Goal: Task Accomplishment & Management: Use online tool/utility

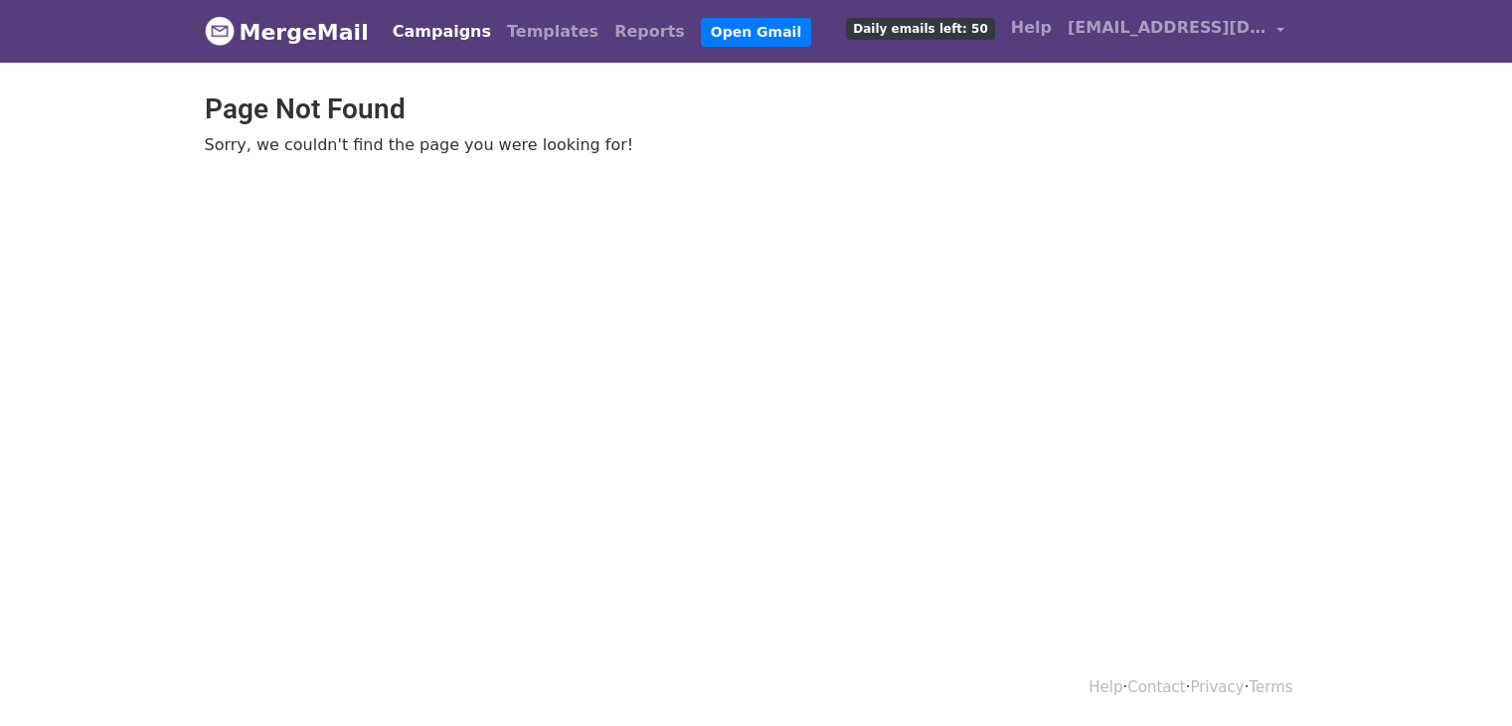
click at [938, 21] on span "Daily emails left: 50" at bounding box center [920, 29] width 148 height 22
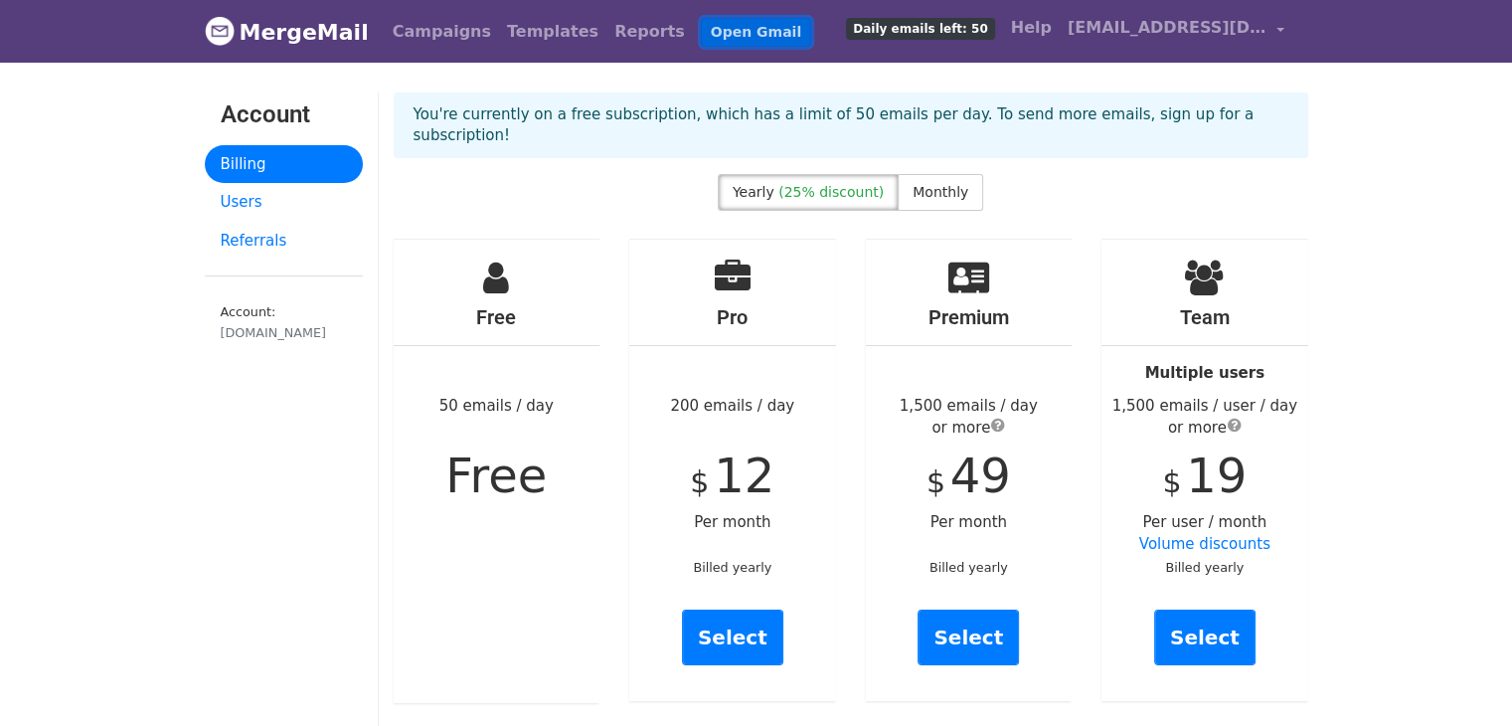
click at [701, 32] on link "Open Gmail" at bounding box center [756, 32] width 110 height 29
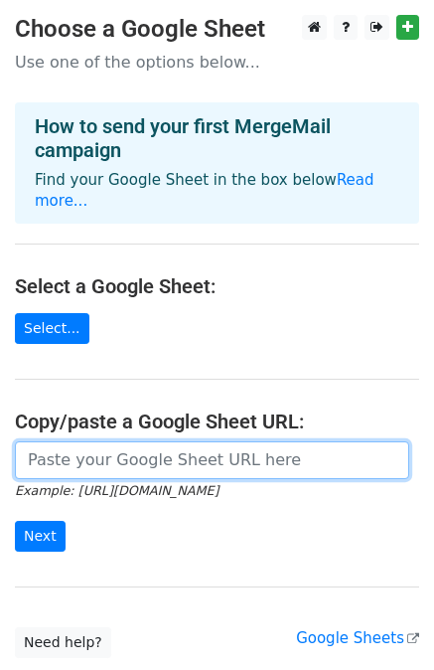
click at [58, 441] on input "url" at bounding box center [212, 460] width 395 height 38
paste input "[URL][DOMAIN_NAME]"
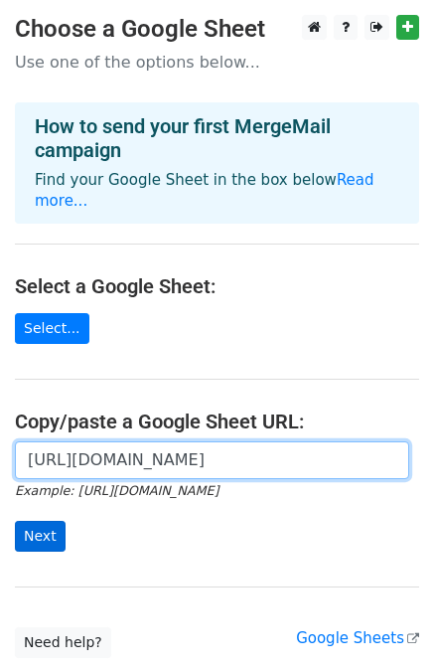
type input "[URL][DOMAIN_NAME]"
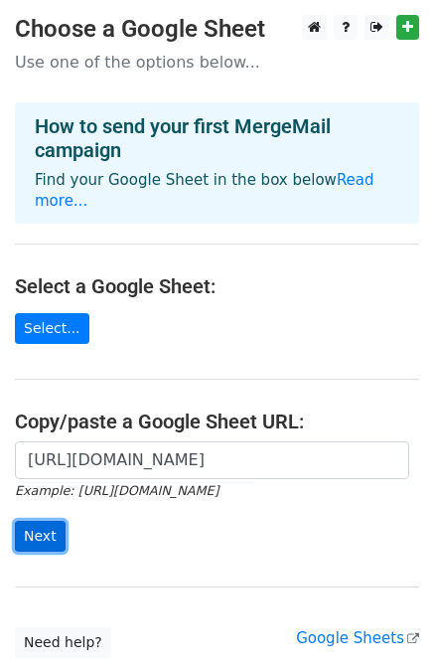
scroll to position [0, 0]
click at [36, 528] on input "Next" at bounding box center [40, 536] width 51 height 31
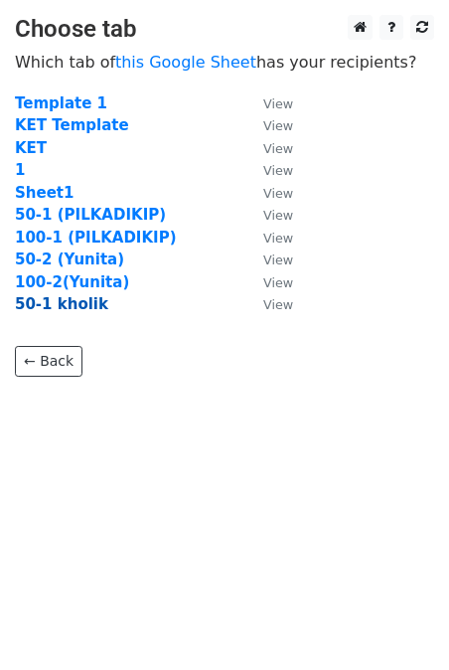
click at [81, 303] on strong "50-1 kholik" at bounding box center [61, 304] width 93 height 18
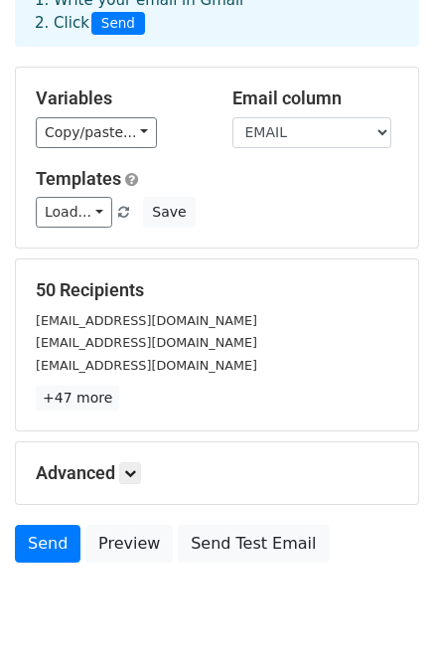
scroll to position [179, 0]
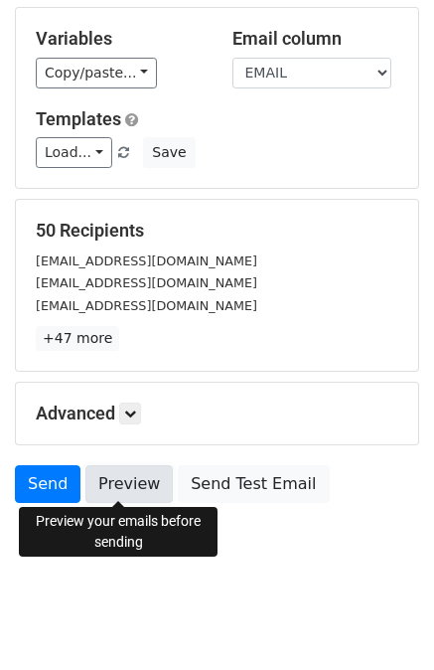
click at [99, 475] on link "Preview" at bounding box center [128, 484] width 87 height 38
click at [105, 478] on link "Preview" at bounding box center [128, 484] width 87 height 38
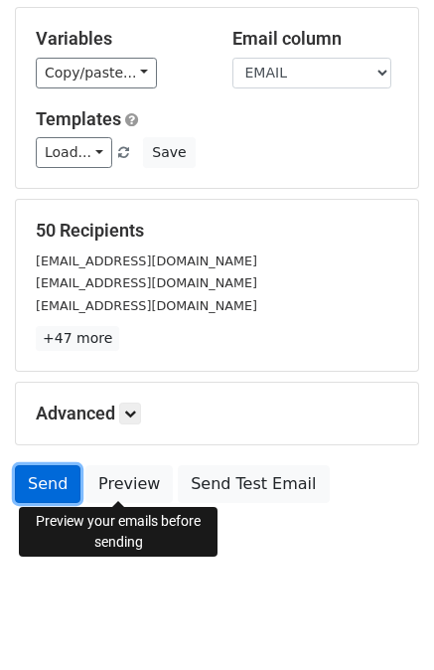
click at [56, 490] on link "Send" at bounding box center [48, 484] width 66 height 38
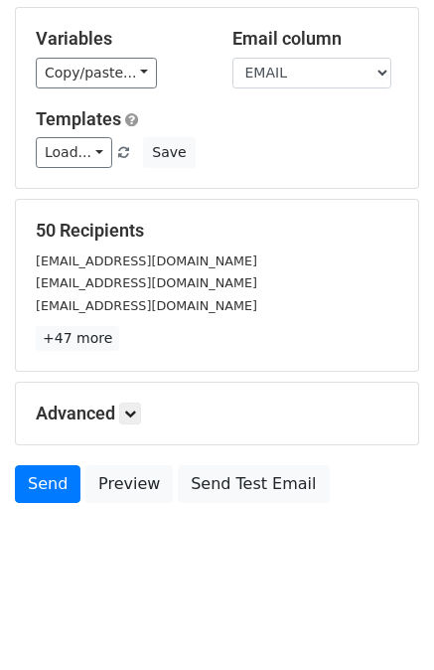
click at [409, 509] on div "Send Preview Send Test Email" at bounding box center [217, 489] width 434 height 48
click at [55, 478] on link "Send" at bounding box center [48, 484] width 66 height 38
click at [130, 409] on icon at bounding box center [130, 413] width 12 height 12
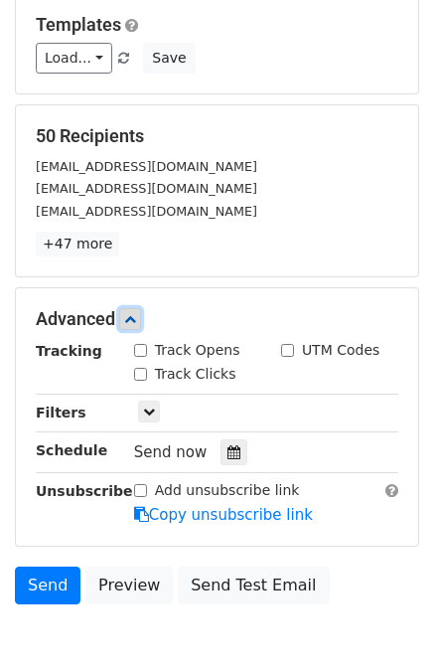
scroll to position [278, 0]
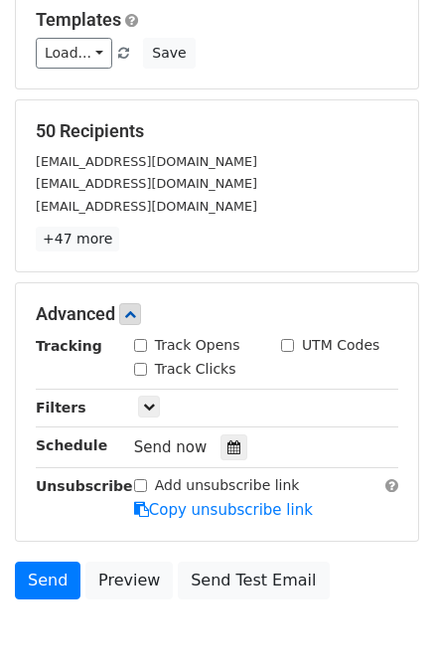
click at [166, 457] on div "Send now" at bounding box center [251, 447] width 234 height 27
click at [165, 442] on span "Send now" at bounding box center [171, 447] width 74 height 18
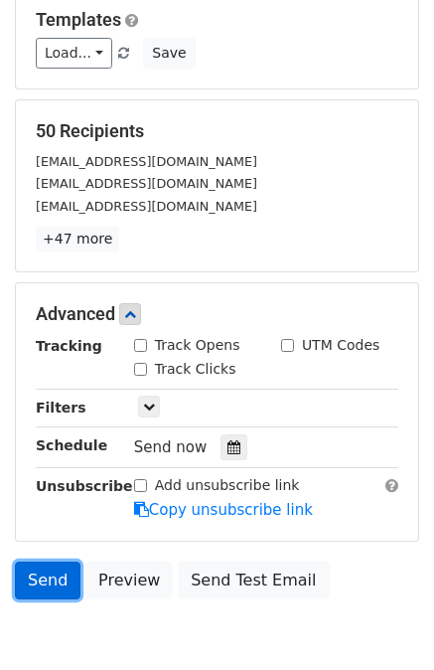
click at [45, 573] on link "Send" at bounding box center [48, 581] width 66 height 38
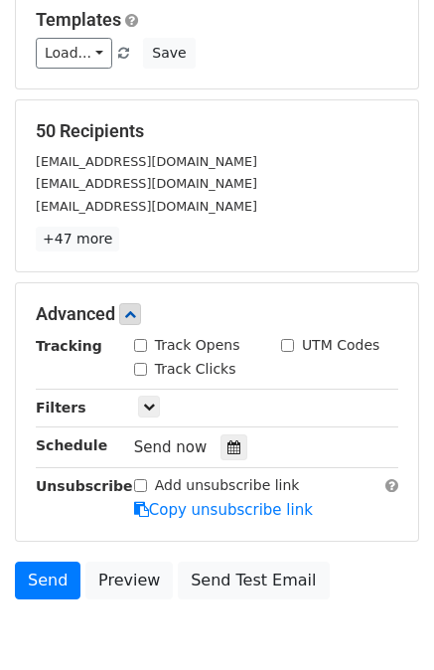
click at [136, 482] on input "Add unsubscribe link" at bounding box center [140, 485] width 13 height 13
click at [144, 485] on input "Add unsubscribe link" at bounding box center [140, 485] width 13 height 13
checkbox input "false"
click at [143, 406] on icon at bounding box center [149, 407] width 12 height 12
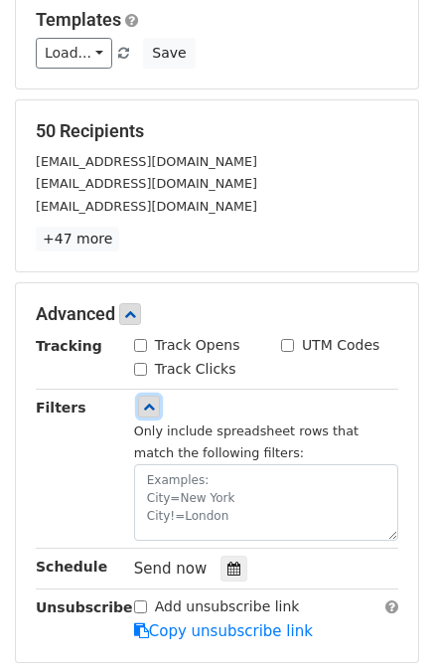
click at [143, 406] on icon at bounding box center [149, 407] width 12 height 12
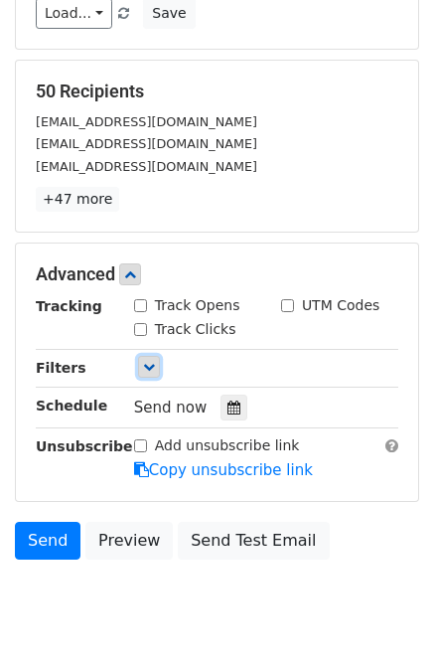
scroll to position [372, 0]
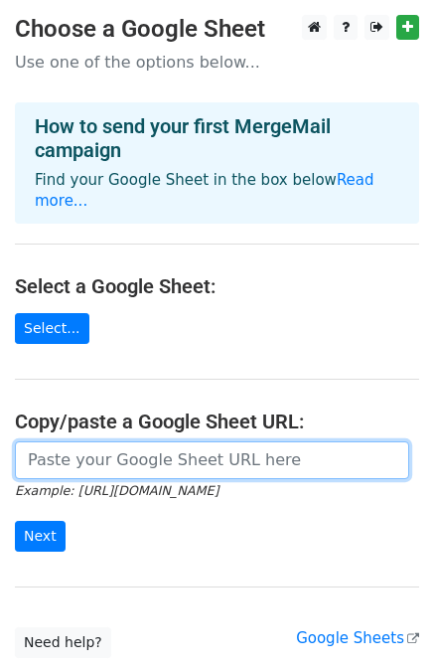
click at [246, 444] on input "url" at bounding box center [212, 460] width 395 height 38
click at [109, 441] on input "url" at bounding box center [212, 460] width 395 height 38
paste input "[URL][DOMAIN_NAME]"
type input "[URL][DOMAIN_NAME]"
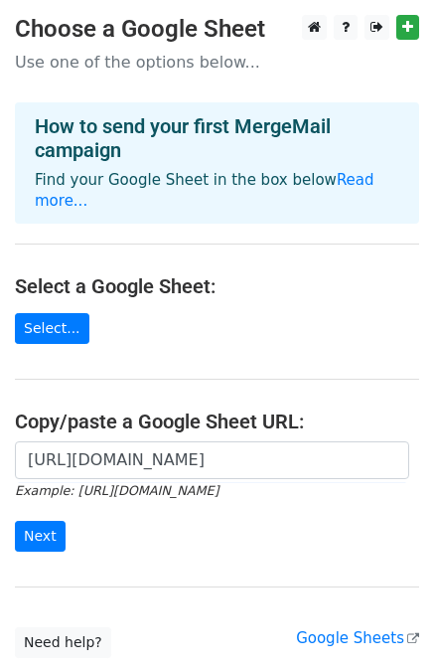
scroll to position [0, 0]
click at [46, 521] on input "Next" at bounding box center [40, 536] width 51 height 31
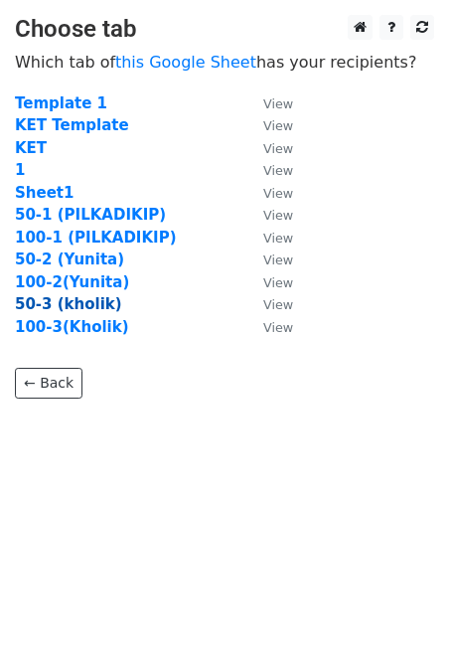
click at [73, 307] on strong "50-3 (kholik)" at bounding box center [68, 304] width 107 height 18
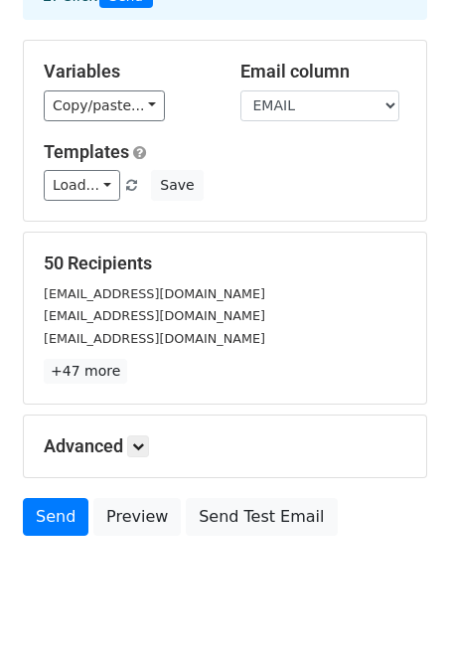
scroll to position [179, 0]
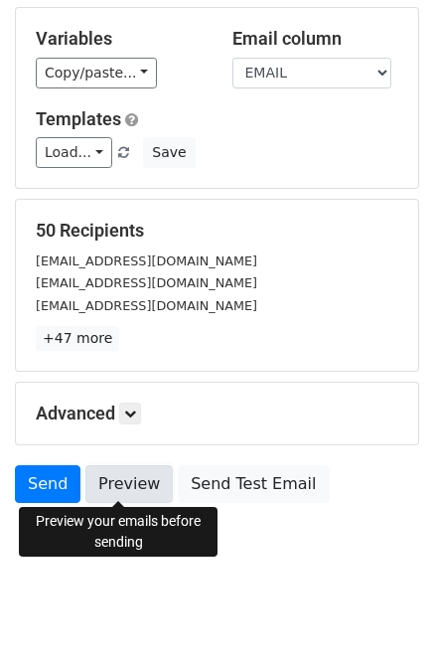
click at [130, 489] on link "Preview" at bounding box center [128, 484] width 87 height 38
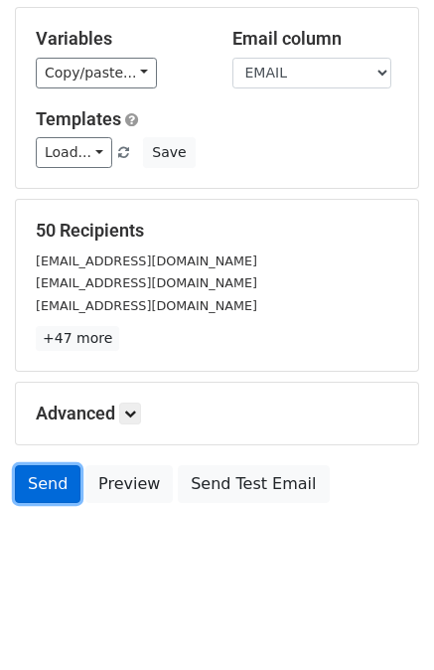
click at [53, 485] on link "Send" at bounding box center [48, 484] width 66 height 38
click at [34, 493] on link "Send" at bounding box center [48, 484] width 66 height 38
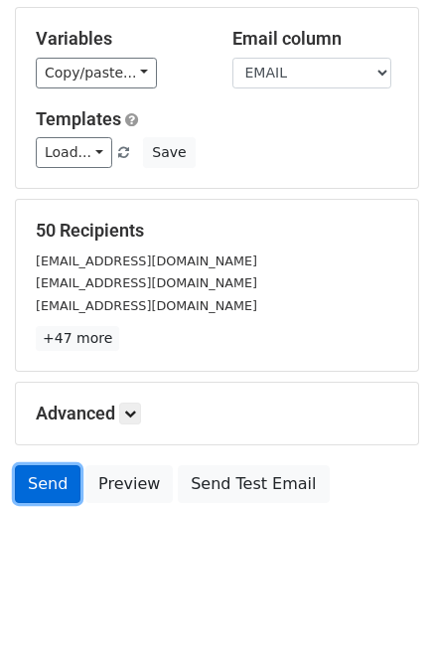
click at [40, 472] on link "Send" at bounding box center [48, 484] width 66 height 38
click at [29, 473] on link "Send" at bounding box center [48, 484] width 66 height 38
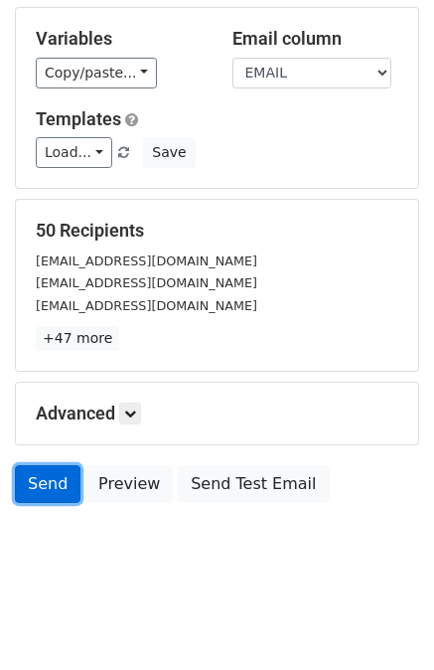
click at [29, 473] on link "Send" at bounding box center [48, 484] width 66 height 38
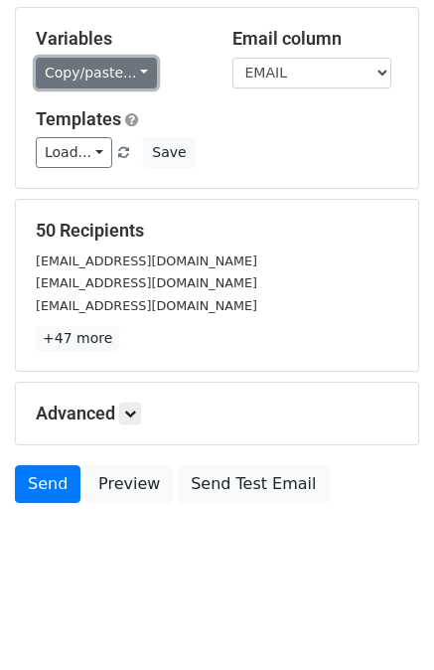
click at [113, 78] on link "Copy/paste..." at bounding box center [96, 73] width 121 height 31
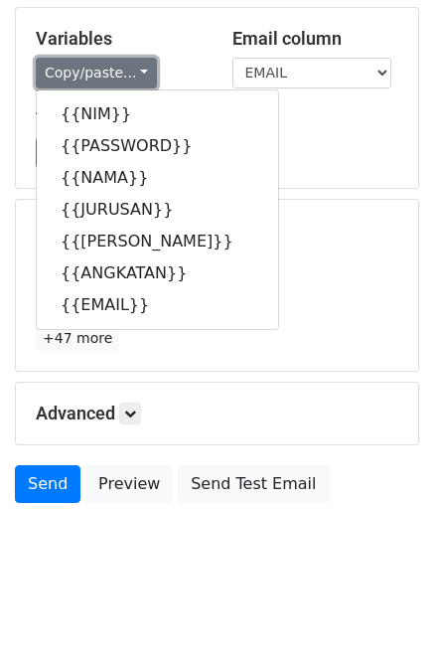
click at [117, 75] on link "Copy/paste..." at bounding box center [96, 73] width 121 height 31
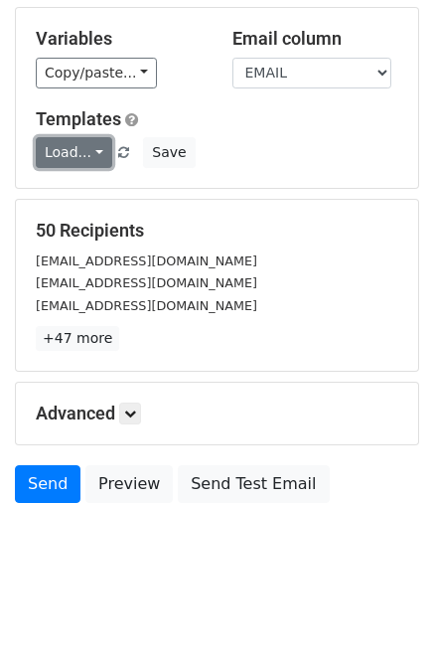
click at [94, 152] on link "Load..." at bounding box center [74, 152] width 77 height 31
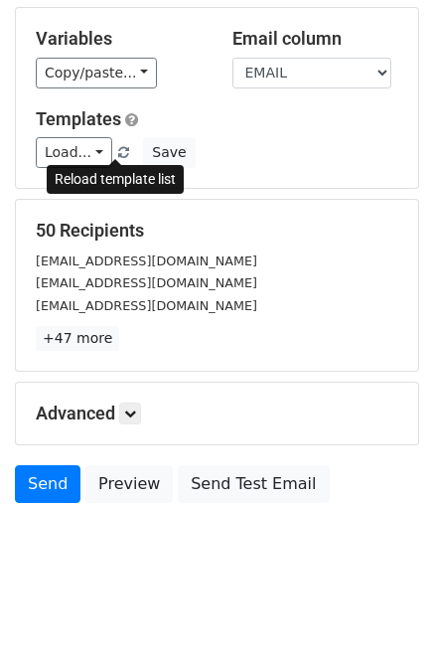
click at [119, 148] on span at bounding box center [123, 153] width 11 height 13
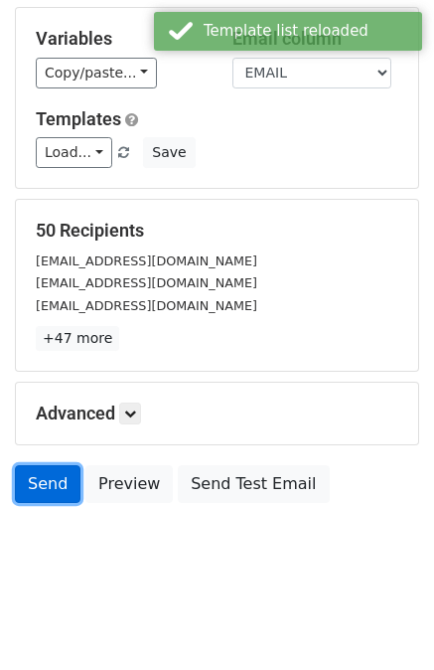
click at [60, 481] on link "Send" at bounding box center [48, 484] width 66 height 38
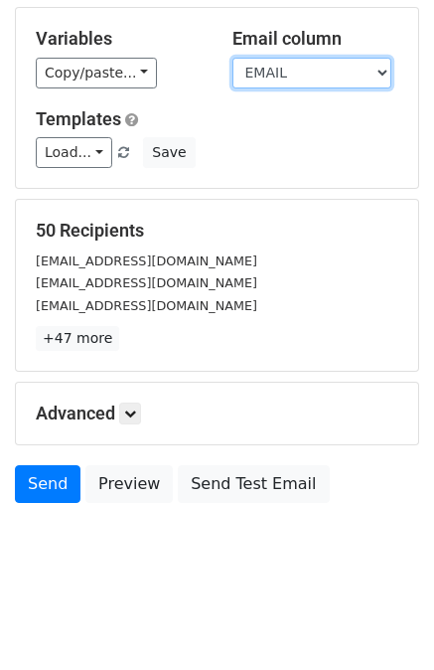
click at [351, 75] on select "NIM PASSWORD NAMA JURUSAN PRODI ANGKATAN EMAIL" at bounding box center [312, 73] width 159 height 31
click at [354, 76] on select "NIM PASSWORD NAMA JURUSAN PRODI ANGKATAN EMAIL" at bounding box center [312, 73] width 159 height 31
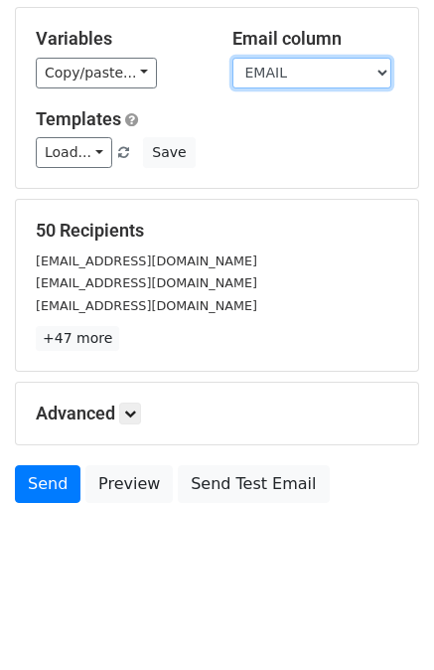
click at [354, 76] on select "NIM PASSWORD NAMA JURUSAN PRODI ANGKATAN EMAIL" at bounding box center [312, 73] width 159 height 31
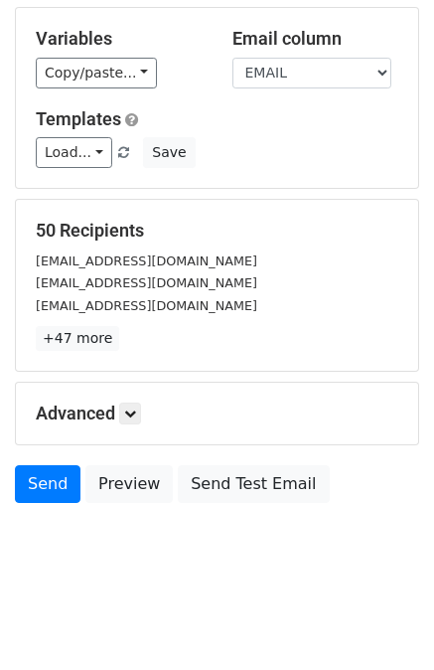
click at [144, 422] on h5 "Advanced" at bounding box center [217, 414] width 363 height 22
click at [131, 415] on icon at bounding box center [130, 413] width 12 height 12
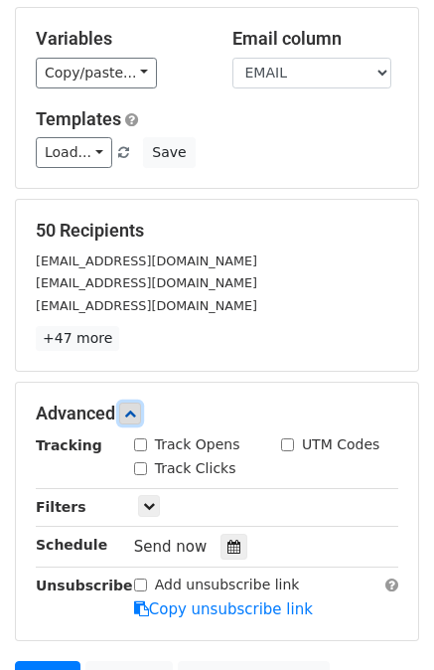
click at [131, 415] on icon at bounding box center [130, 413] width 12 height 12
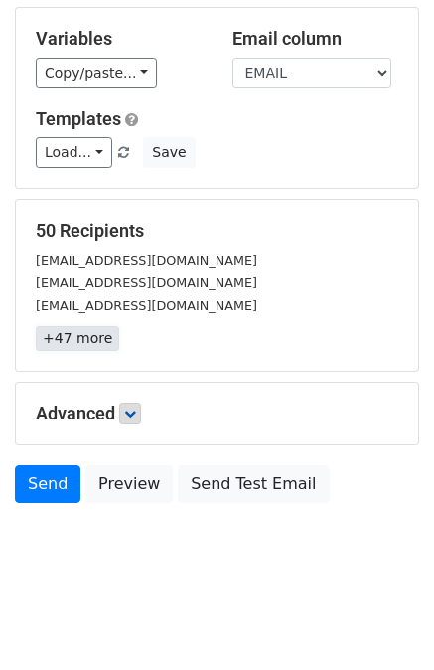
click at [90, 339] on link "+47 more" at bounding box center [77, 338] width 83 height 25
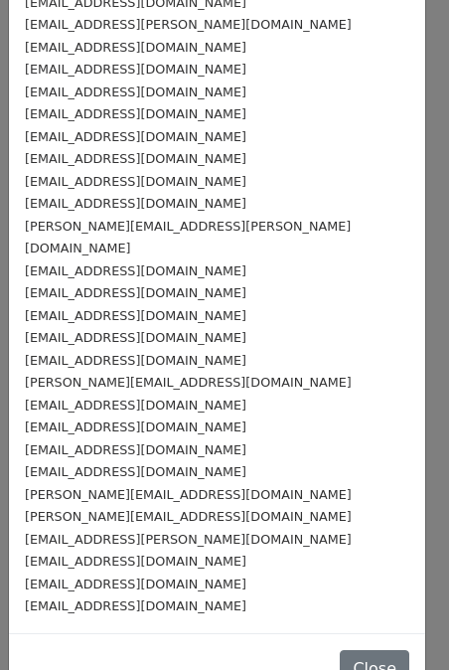
scroll to position [626, 0]
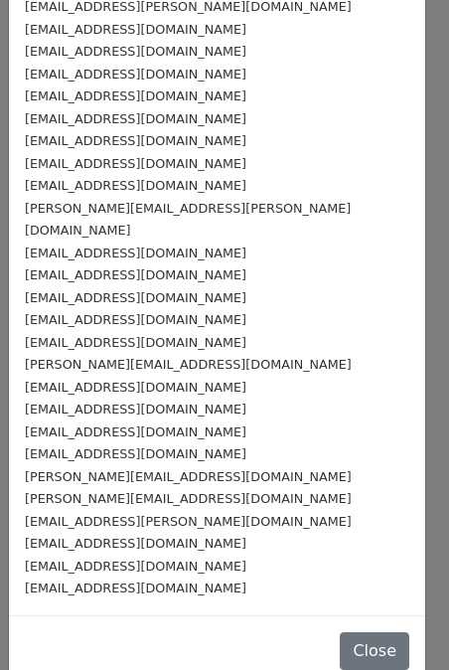
drag, startPoint x: 174, startPoint y: 582, endPoint x: 164, endPoint y: 305, distance: 277.5
click at [164, 305] on div "jihan.nadhifah.harditya.tgp24@stu.pnj.ac.id siti.khoerunnisa.tgp24@stu.pnj.ac.i…" at bounding box center [217, 28] width 416 height 1173
click at [137, 267] on small "aishaban.malfina.qoirunisa.an24@stu.pnj.ac.id" at bounding box center [136, 274] width 222 height 15
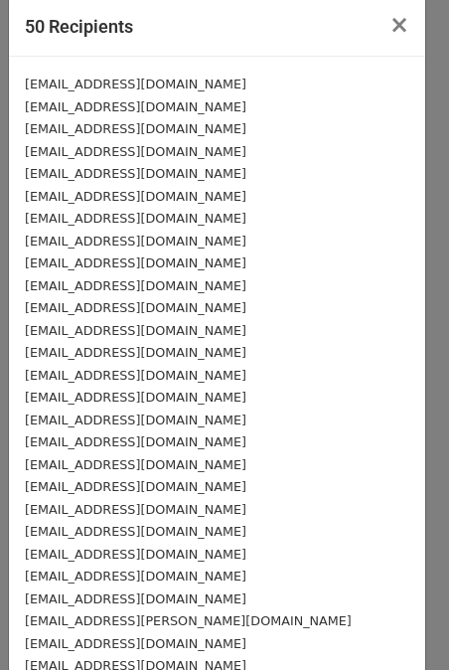
scroll to position [0, 0]
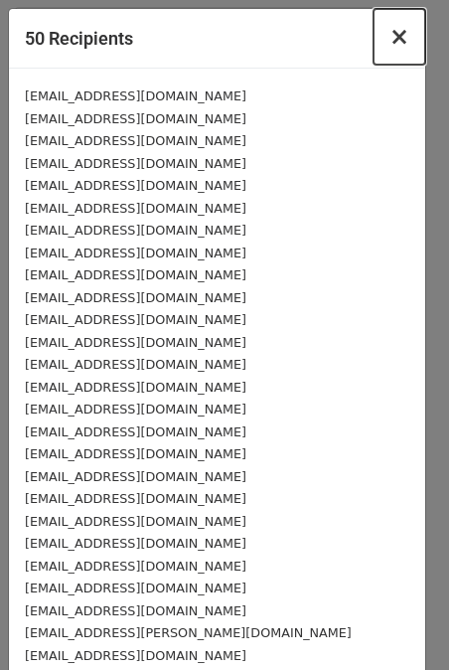
click at [390, 37] on span "×" at bounding box center [400, 37] width 20 height 28
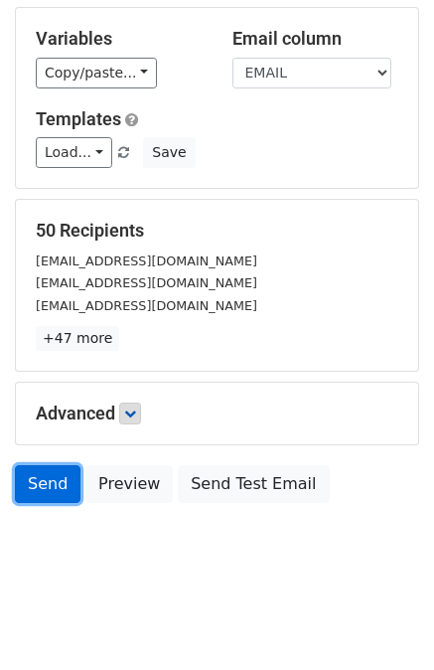
click at [60, 486] on link "Send" at bounding box center [48, 484] width 66 height 38
click at [31, 490] on link "Send" at bounding box center [48, 484] width 66 height 38
click at [39, 474] on link "Send" at bounding box center [48, 484] width 66 height 38
click at [31, 482] on link "Send" at bounding box center [48, 484] width 66 height 38
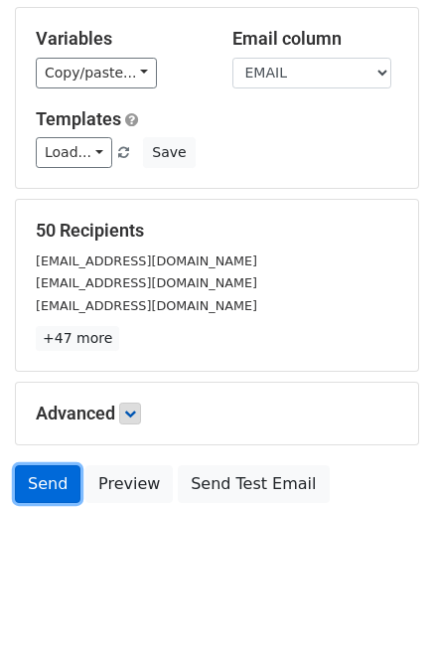
click at [31, 482] on link "Send" at bounding box center [48, 484] width 66 height 38
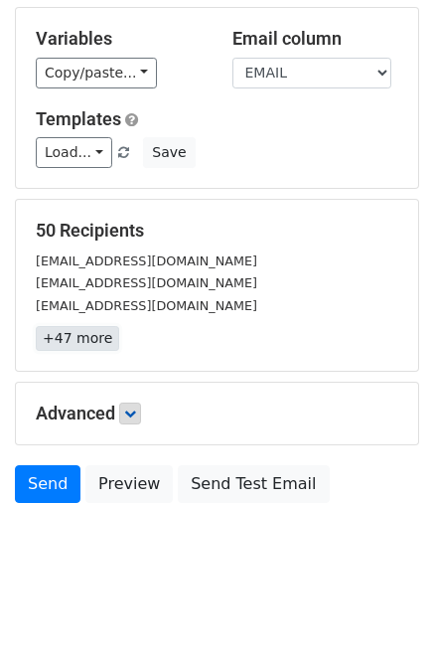
click at [98, 342] on link "+47 more" at bounding box center [77, 338] width 83 height 25
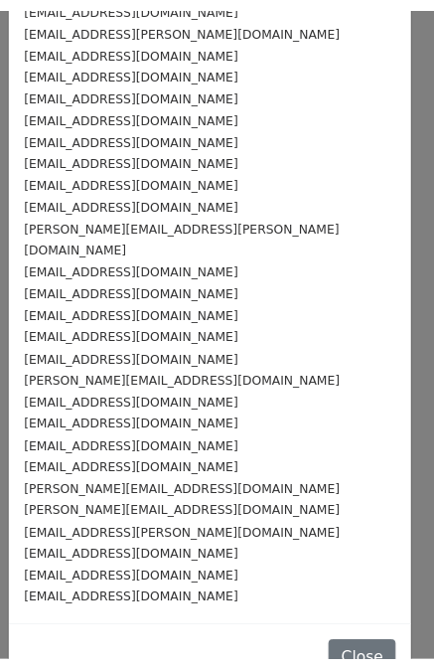
scroll to position [626, 0]
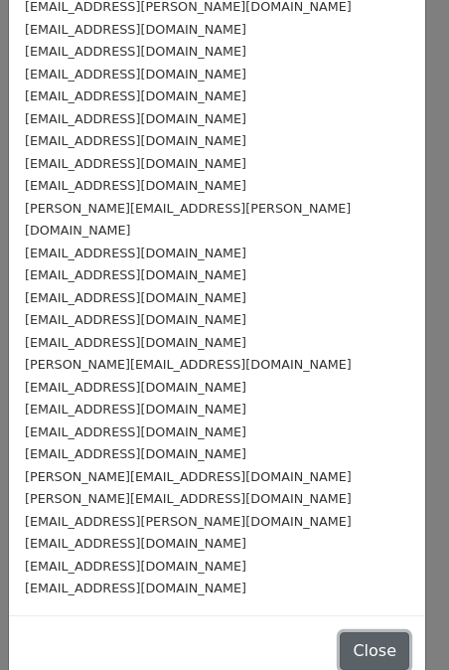
click at [346, 632] on button "Close" at bounding box center [375, 651] width 70 height 38
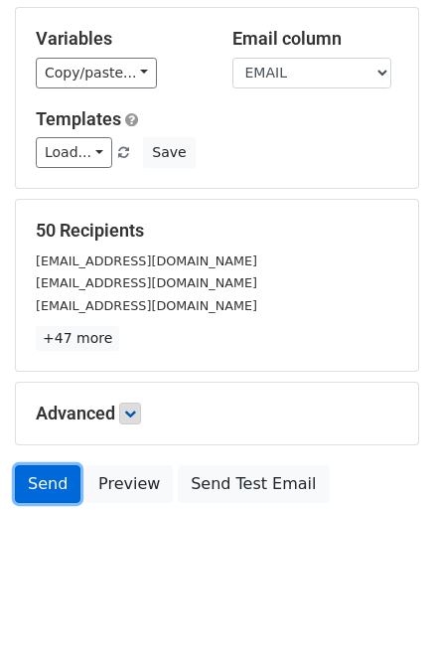
click at [47, 465] on link "Send" at bounding box center [48, 484] width 66 height 38
click at [64, 477] on link "Send" at bounding box center [48, 484] width 66 height 38
click at [57, 489] on link "Send" at bounding box center [48, 484] width 66 height 38
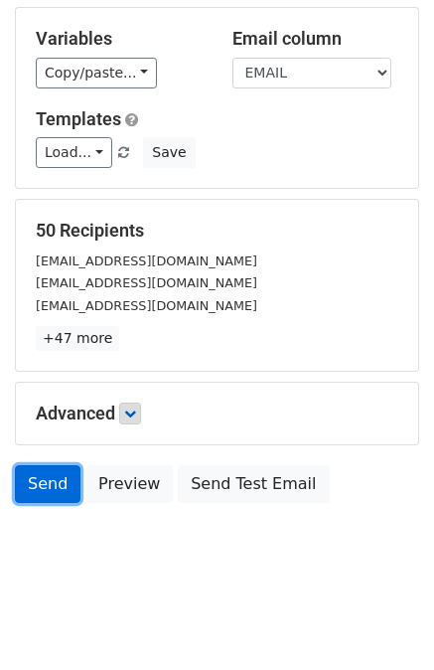
click at [57, 489] on link "Send" at bounding box center [48, 484] width 66 height 38
click at [57, 491] on link "Send" at bounding box center [48, 484] width 66 height 38
click at [57, 492] on link "Send" at bounding box center [48, 484] width 66 height 38
click at [58, 492] on link "Send" at bounding box center [48, 484] width 66 height 38
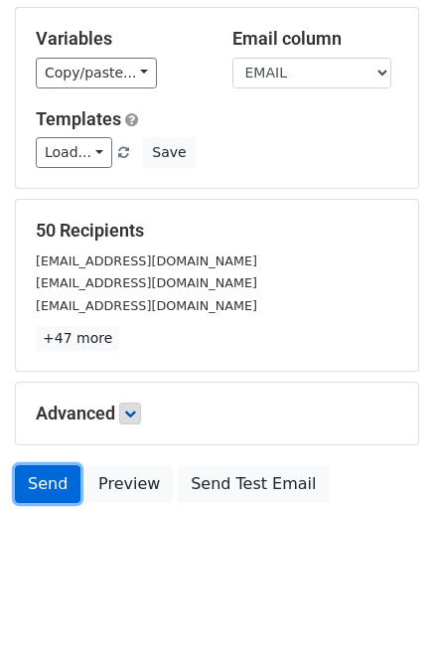
click at [58, 492] on link "Send" at bounding box center [48, 484] width 66 height 38
click at [60, 492] on link "Send" at bounding box center [48, 484] width 66 height 38
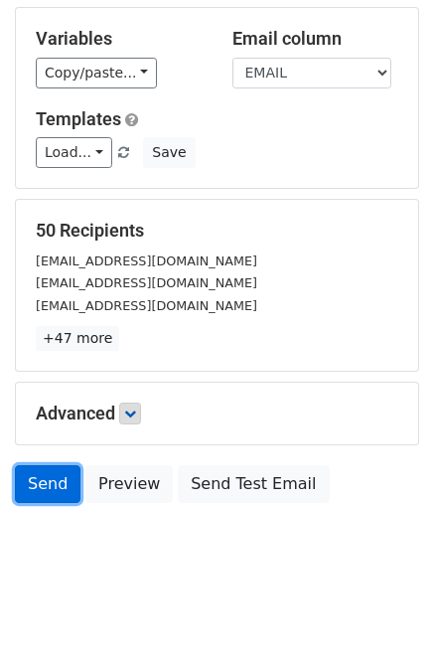
click at [60, 492] on link "Send" at bounding box center [48, 484] width 66 height 38
click at [76, 491] on div "Send Preview Send Test Email" at bounding box center [217, 489] width 434 height 48
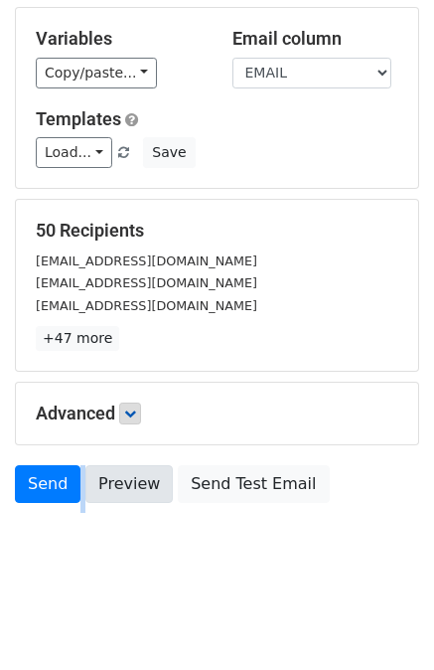
click at [77, 491] on div "Send Preview Send Test Email" at bounding box center [217, 489] width 434 height 48
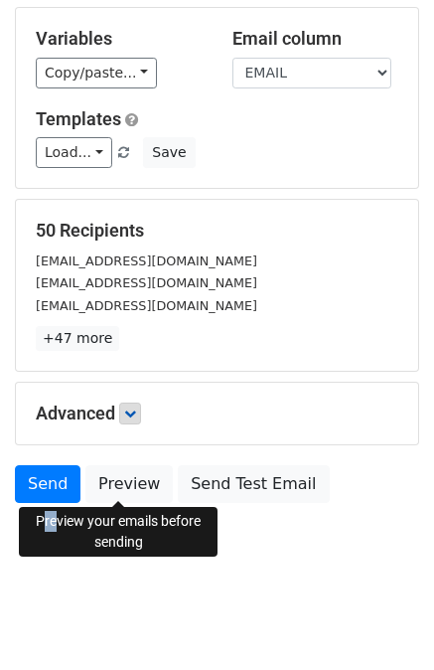
click at [55, 516] on div "Preview your emails before sending" at bounding box center [118, 532] width 199 height 50
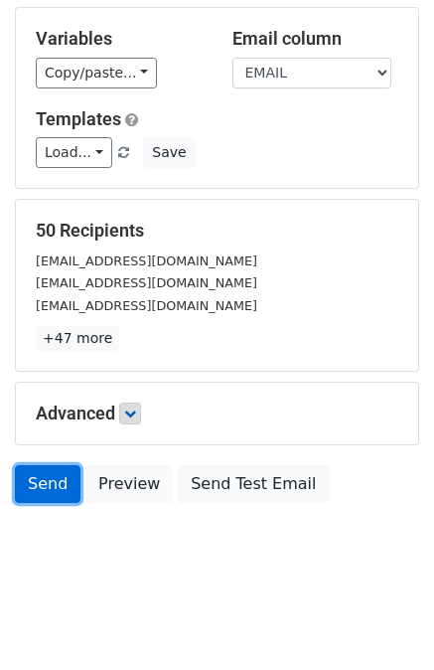
click at [52, 482] on link "Send" at bounding box center [48, 484] width 66 height 38
click at [51, 482] on link "Send" at bounding box center [48, 484] width 66 height 38
click at [44, 476] on link "Send" at bounding box center [48, 484] width 66 height 38
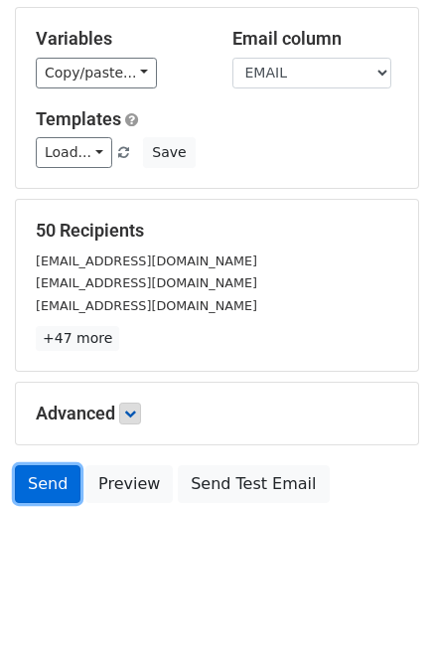
click at [68, 472] on link "Send" at bounding box center [48, 484] width 66 height 38
click at [38, 484] on link "Send" at bounding box center [48, 484] width 66 height 38
click at [43, 484] on link "Send" at bounding box center [48, 484] width 66 height 38
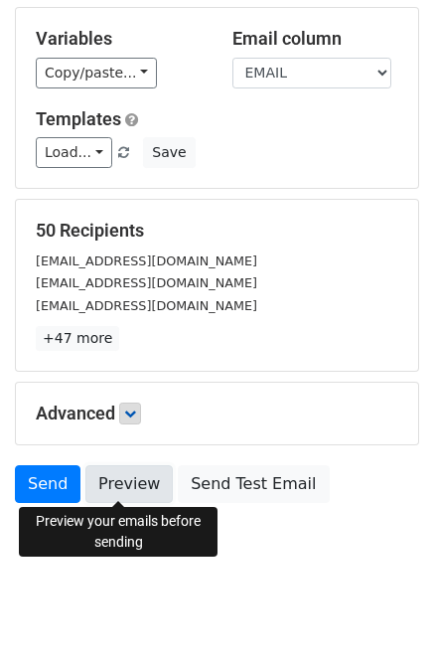
click at [104, 486] on link "Preview" at bounding box center [128, 484] width 87 height 38
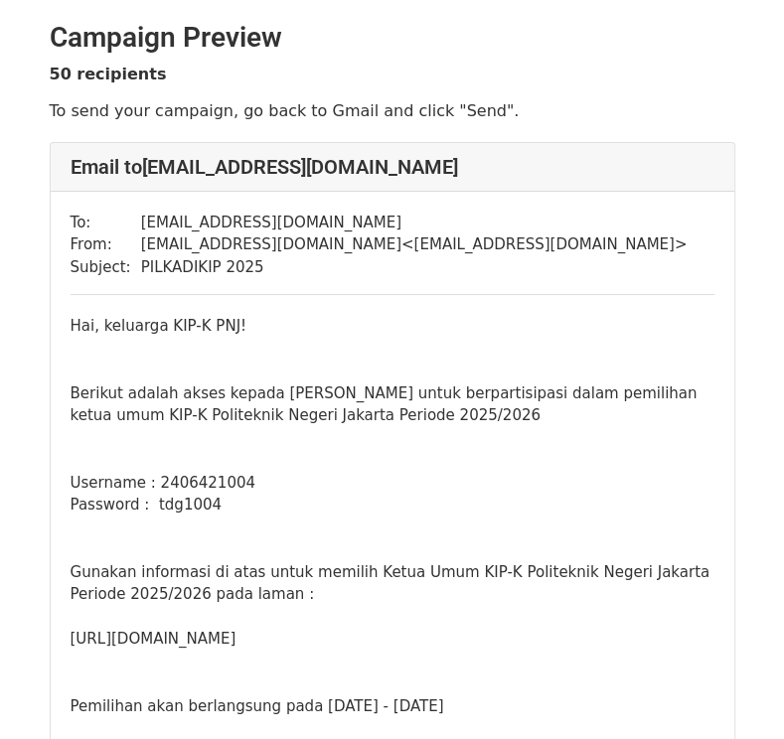
drag, startPoint x: 160, startPoint y: 123, endPoint x: 151, endPoint y: 103, distance: 21.8
click at [151, 102] on p "To send your campaign, go back to Gmail and click "Send"." at bounding box center [393, 110] width 686 height 21
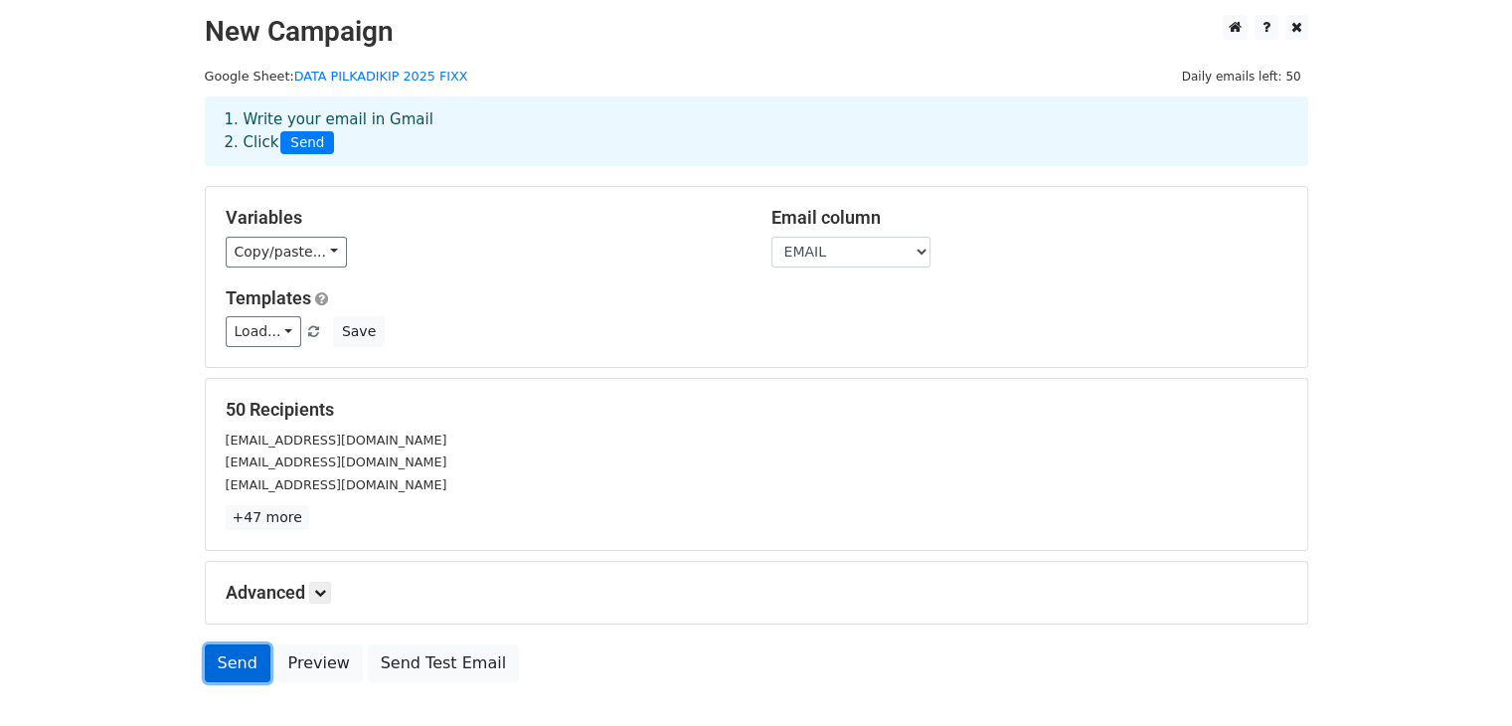
click at [232, 664] on link "Send" at bounding box center [238, 663] width 66 height 38
click at [232, 662] on link "Send" at bounding box center [238, 663] width 66 height 38
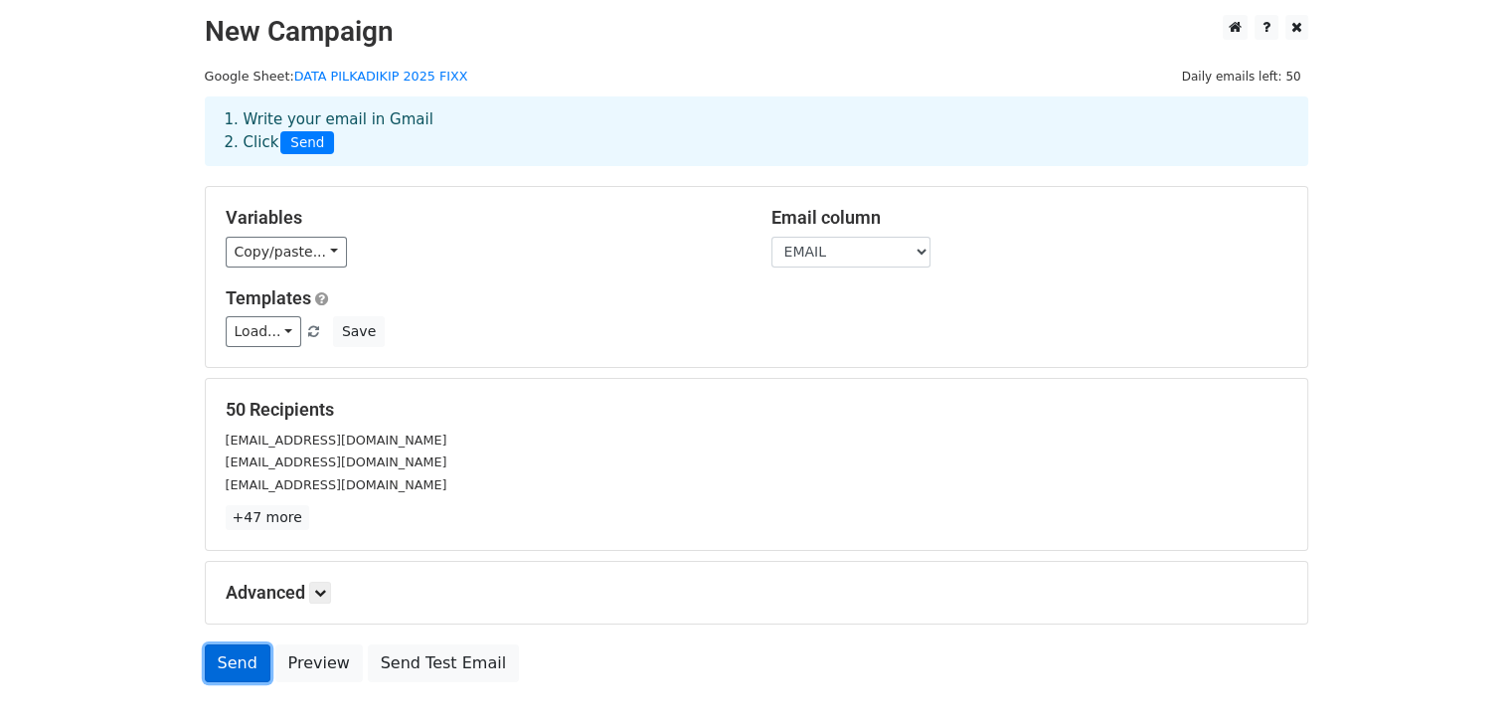
click at [232, 662] on link "Send" at bounding box center [238, 663] width 66 height 38
click at [312, 139] on span "Send" at bounding box center [307, 143] width 54 height 24
click at [231, 655] on link "Send" at bounding box center [238, 663] width 66 height 38
click at [231, 649] on link "Send" at bounding box center [238, 663] width 66 height 38
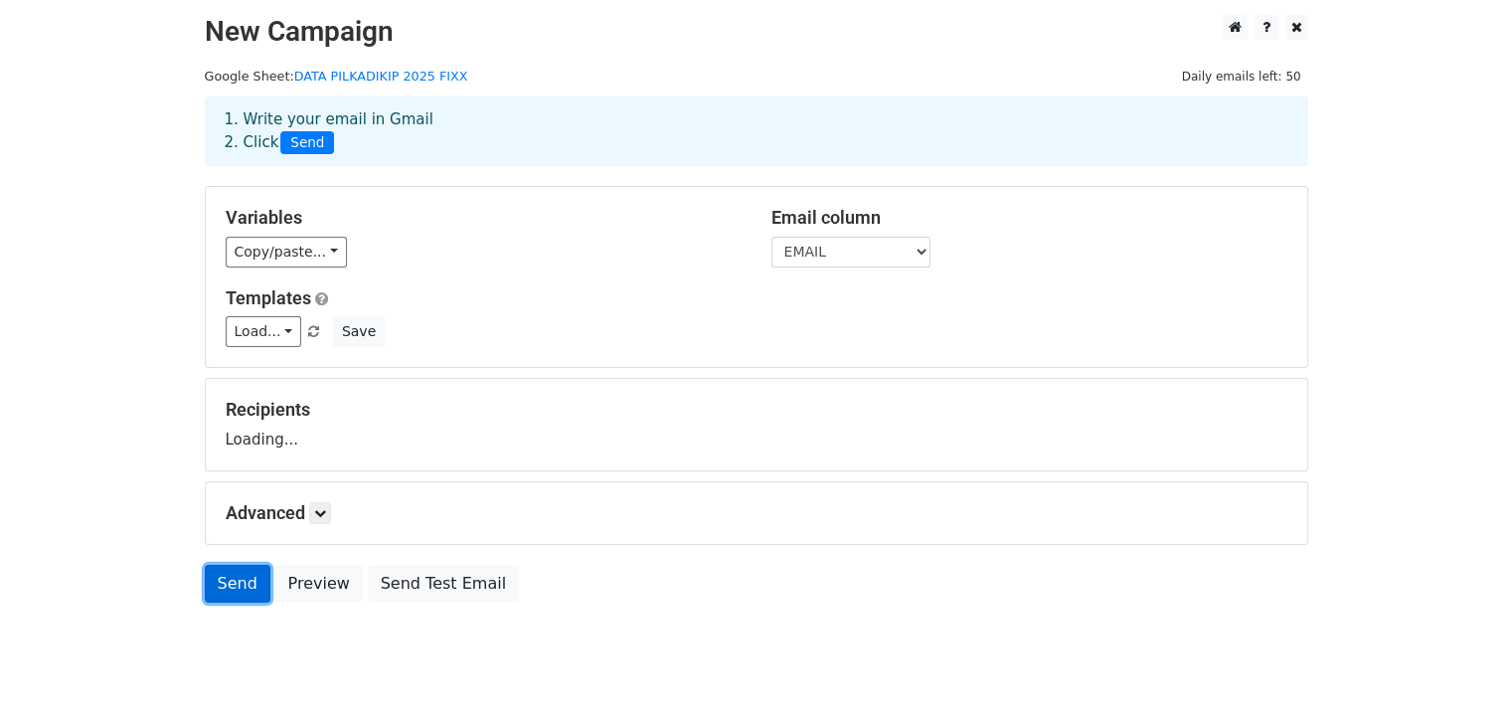
click at [231, 588] on link "Send" at bounding box center [238, 584] width 66 height 38
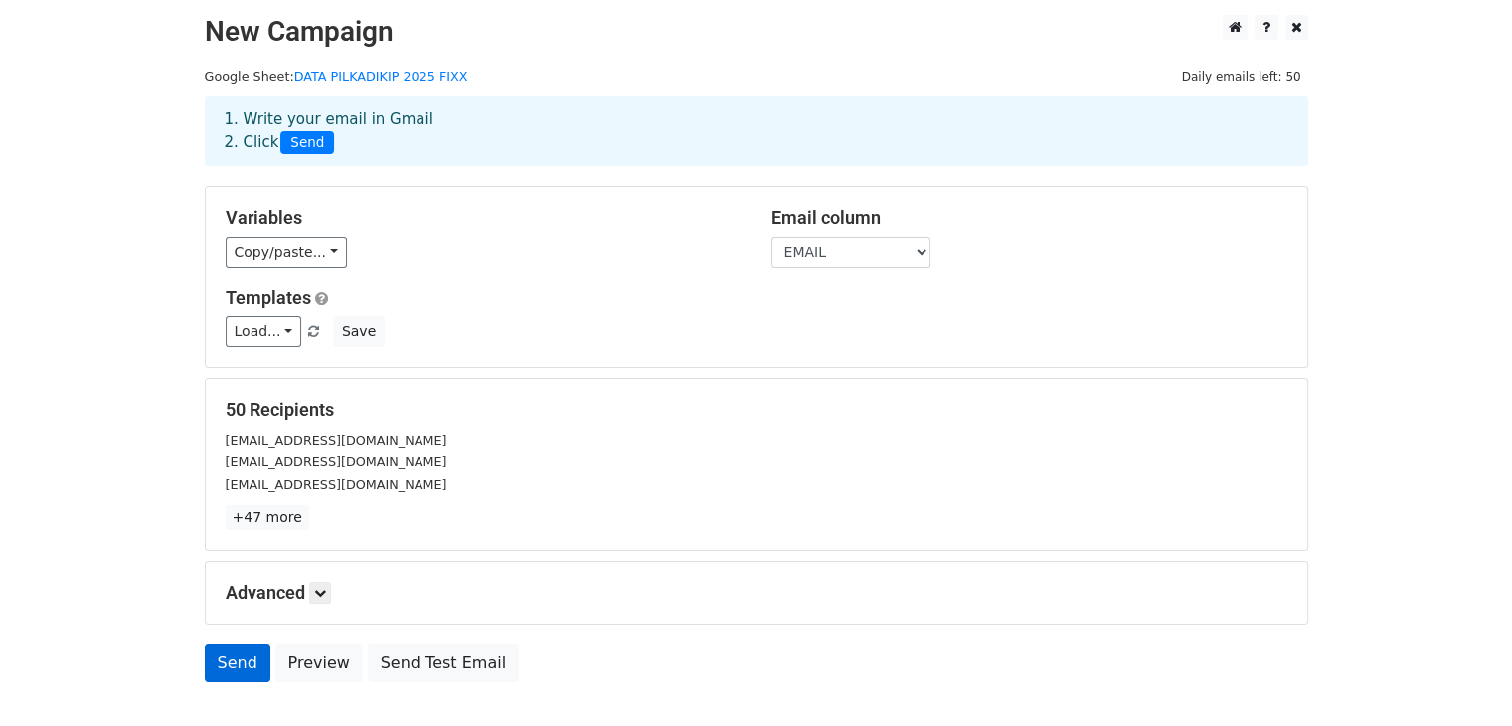
click at [231, 588] on h5 "Advanced" at bounding box center [756, 592] width 1061 height 22
click at [226, 668] on link "Send" at bounding box center [238, 663] width 66 height 38
click at [226, 665] on link "Send" at bounding box center [238, 663] width 66 height 38
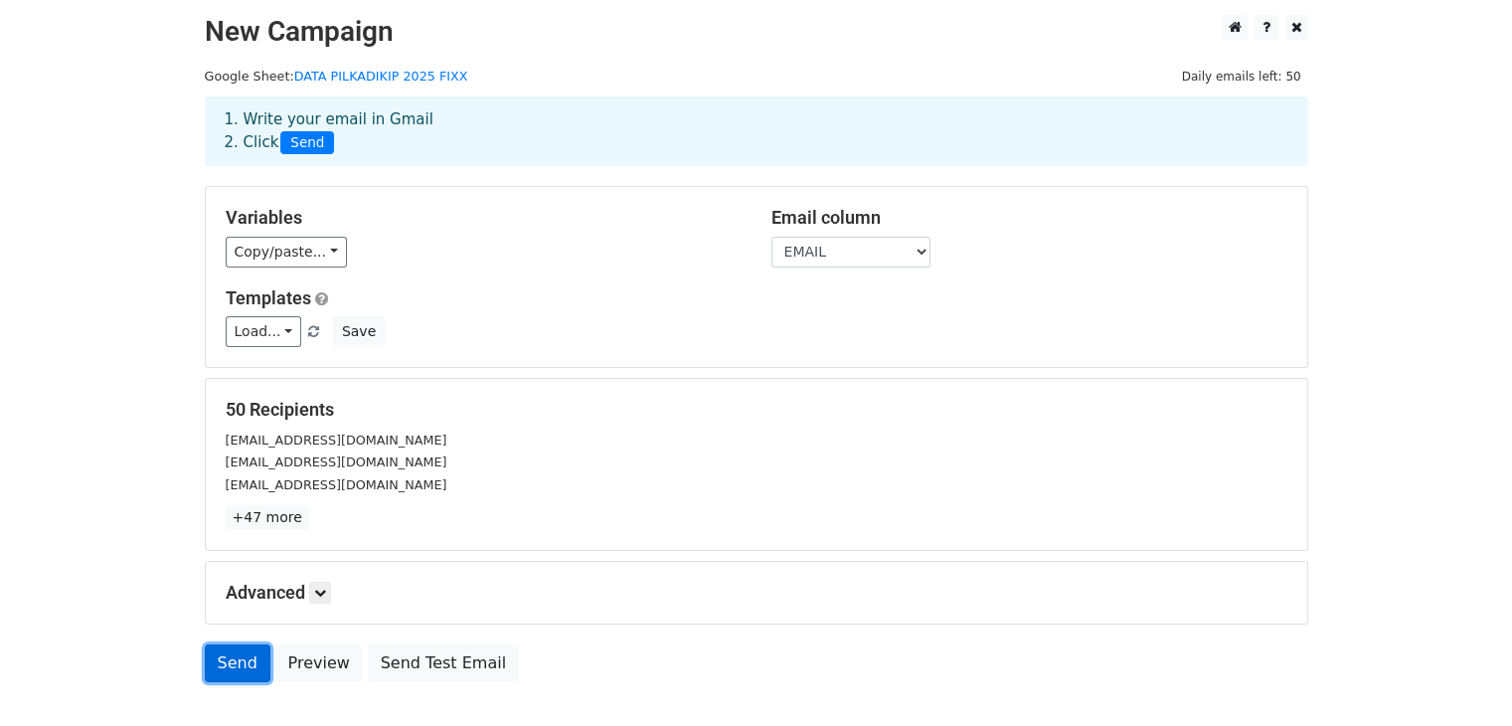
click at [226, 665] on link "Send" at bounding box center [238, 663] width 66 height 38
drag, startPoint x: 226, startPoint y: 661, endPoint x: 213, endPoint y: 671, distance: 16.3
click at [213, 671] on link "Send" at bounding box center [238, 663] width 66 height 38
drag, startPoint x: 213, startPoint y: 671, endPoint x: 184, endPoint y: 656, distance: 32.5
click at [185, 665] on body "New Campaign Daily emails left: 50 Google Sheet: DATA PILKADIKIP 2025 FIXX 1. W…" at bounding box center [756, 393] width 1512 height 756
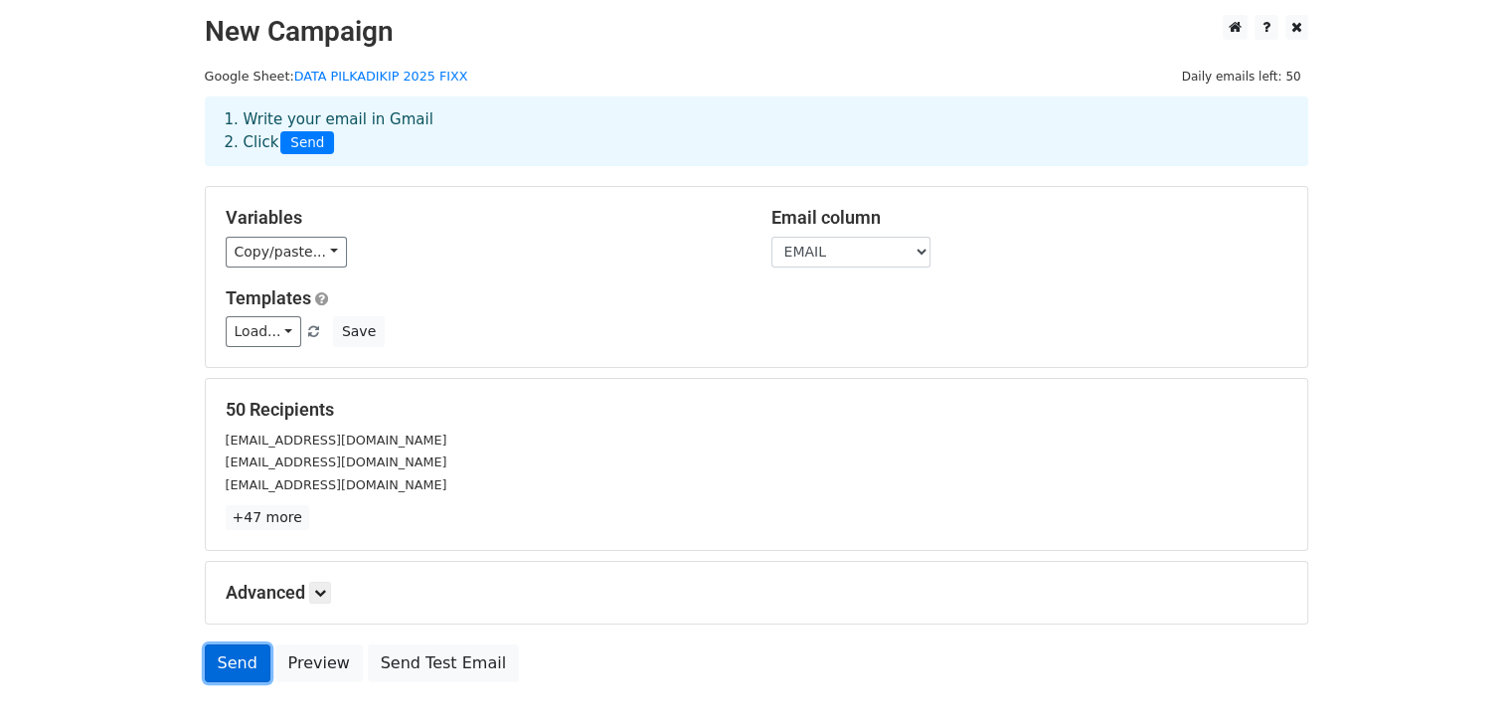
click at [236, 662] on link "Send" at bounding box center [238, 663] width 66 height 38
drag, startPoint x: 151, startPoint y: 638, endPoint x: 198, endPoint y: 684, distance: 65.4
click at [198, 684] on div "Send Preview Send Test Email" at bounding box center [756, 668] width 1133 height 48
drag, startPoint x: 231, startPoint y: 663, endPoint x: 449, endPoint y: 225, distance: 489.8
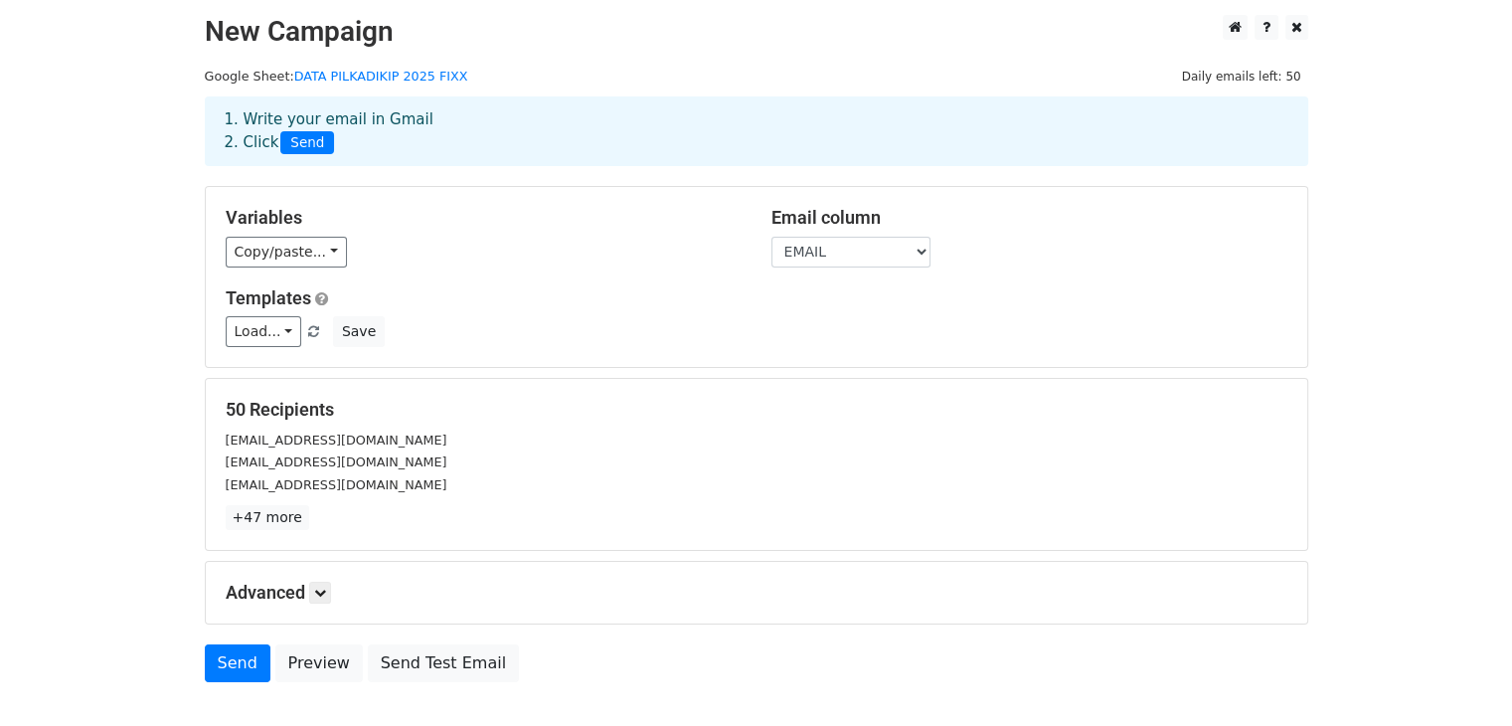
click at [449, 225] on h5 "Variables" at bounding box center [484, 218] width 516 height 22
click at [251, 534] on div "50 Recipients [EMAIL_ADDRESS][DOMAIN_NAME] [DOMAIN_NAME][EMAIL_ADDRESS][DOMAIN_…" at bounding box center [756, 464] width 1101 height 171
click at [255, 515] on link "+47 more" at bounding box center [267, 517] width 83 height 25
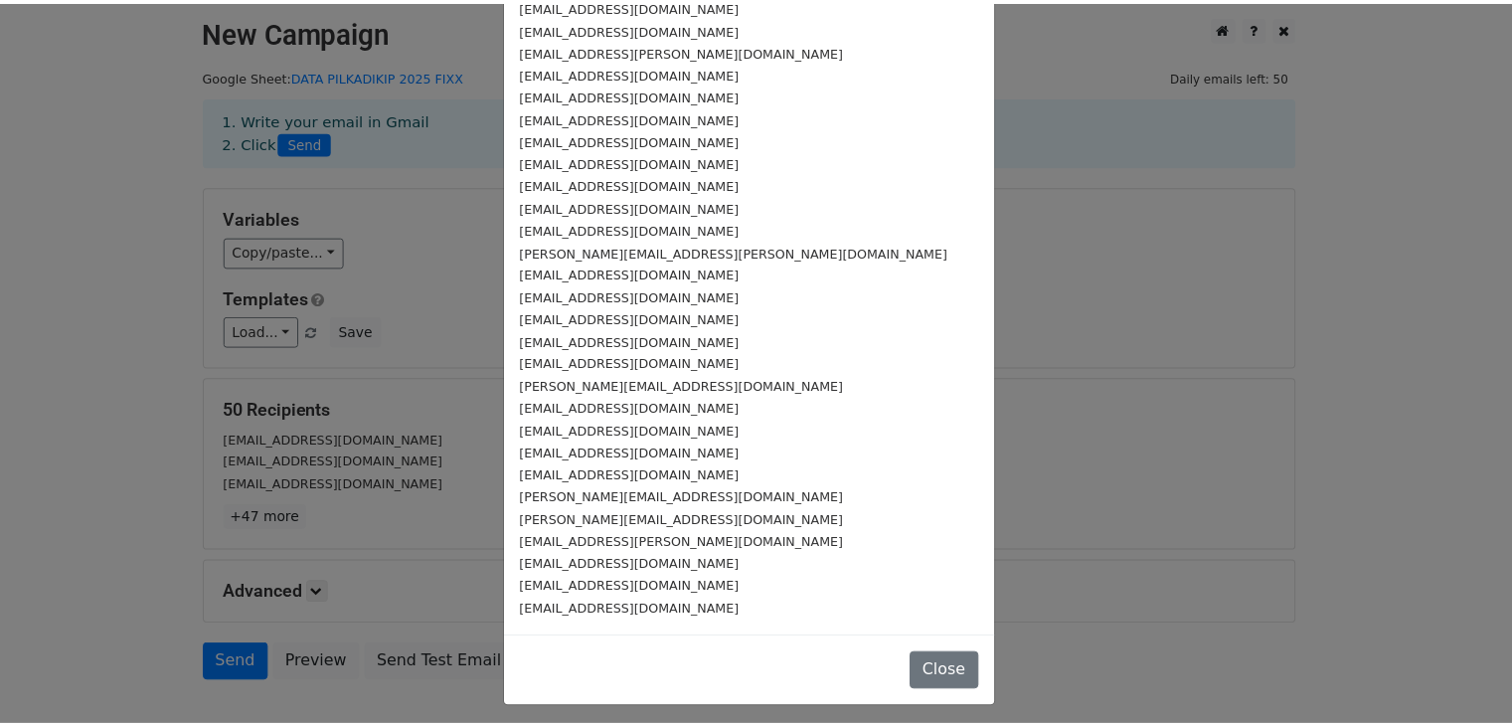
scroll to position [611, 0]
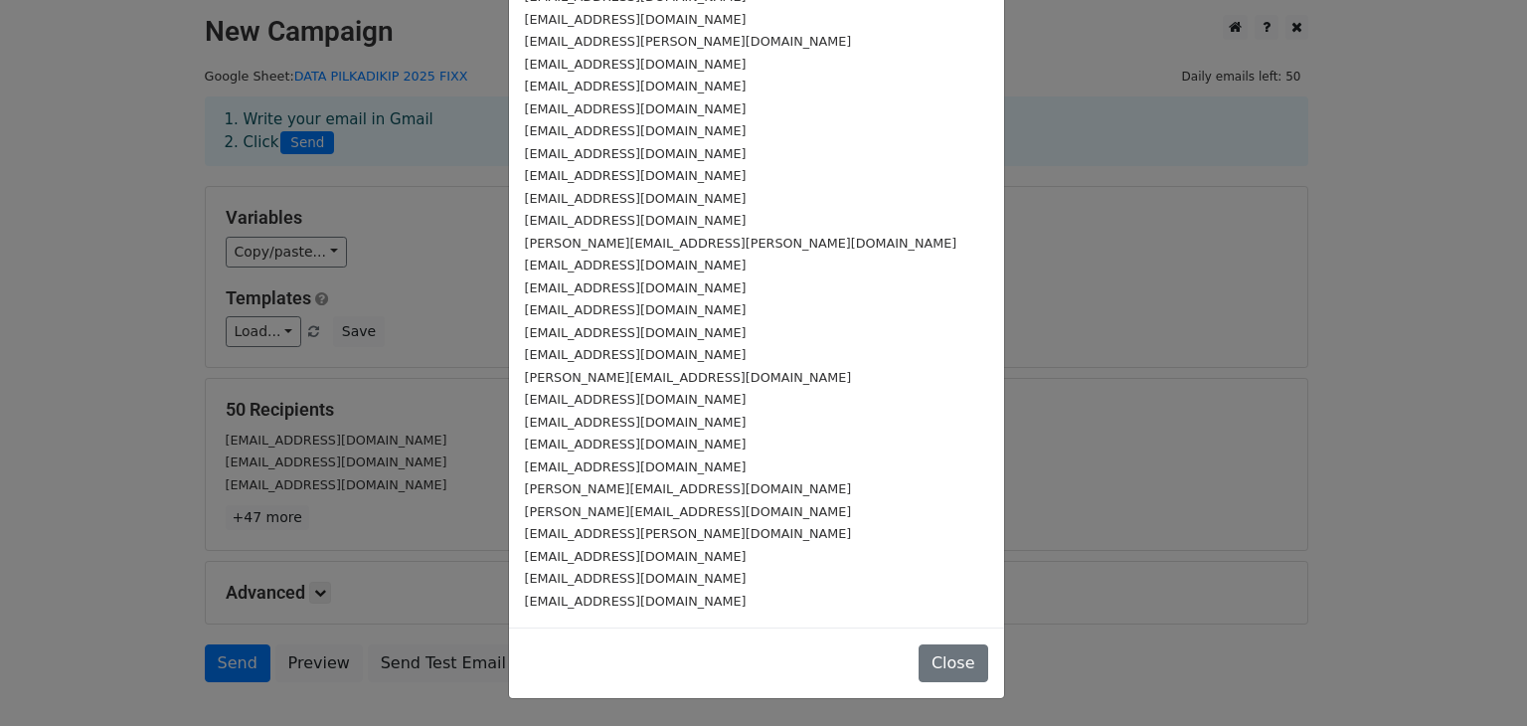
click at [687, 589] on div "[EMAIL_ADDRESS][DOMAIN_NAME]" at bounding box center [756, 600] width 463 height 23
drag, startPoint x: 657, startPoint y: 617, endPoint x: 457, endPoint y: 522, distance: 221.4
click at [497, 620] on div "50 Recipients × [EMAIL_ADDRESS][DOMAIN_NAME] [DOMAIN_NAME][EMAIL_ADDRESS][DOMAI…" at bounding box center [763, 363] width 1527 height 726
click at [306, 322] on div "50 Recipients × [EMAIL_ADDRESS][DOMAIN_NAME] [DOMAIN_NAME][EMAIL_ADDRESS][DOMAI…" at bounding box center [763, 363] width 1527 height 726
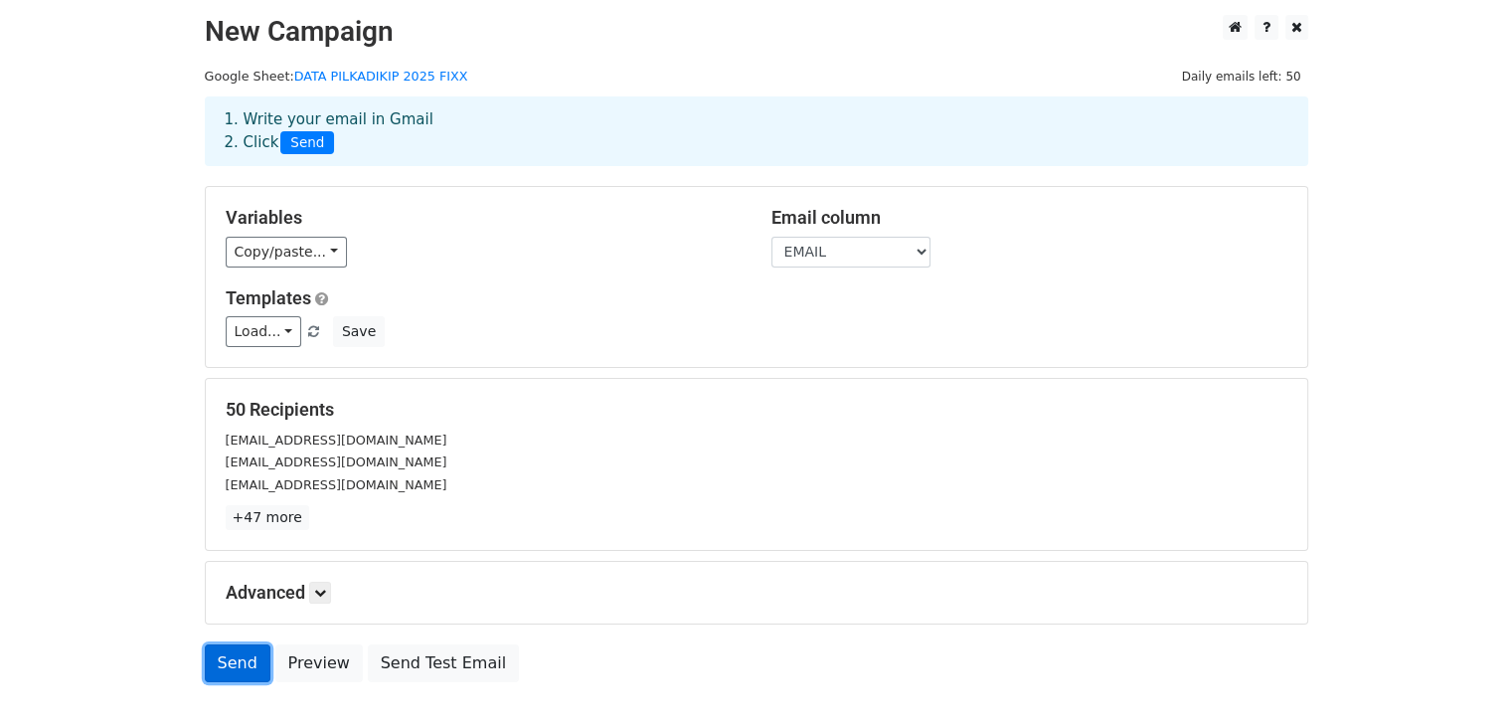
click at [251, 665] on link "Send" at bounding box center [238, 663] width 66 height 38
click at [235, 658] on link "Send" at bounding box center [238, 663] width 66 height 38
click at [243, 654] on link "Send" at bounding box center [238, 663] width 66 height 38
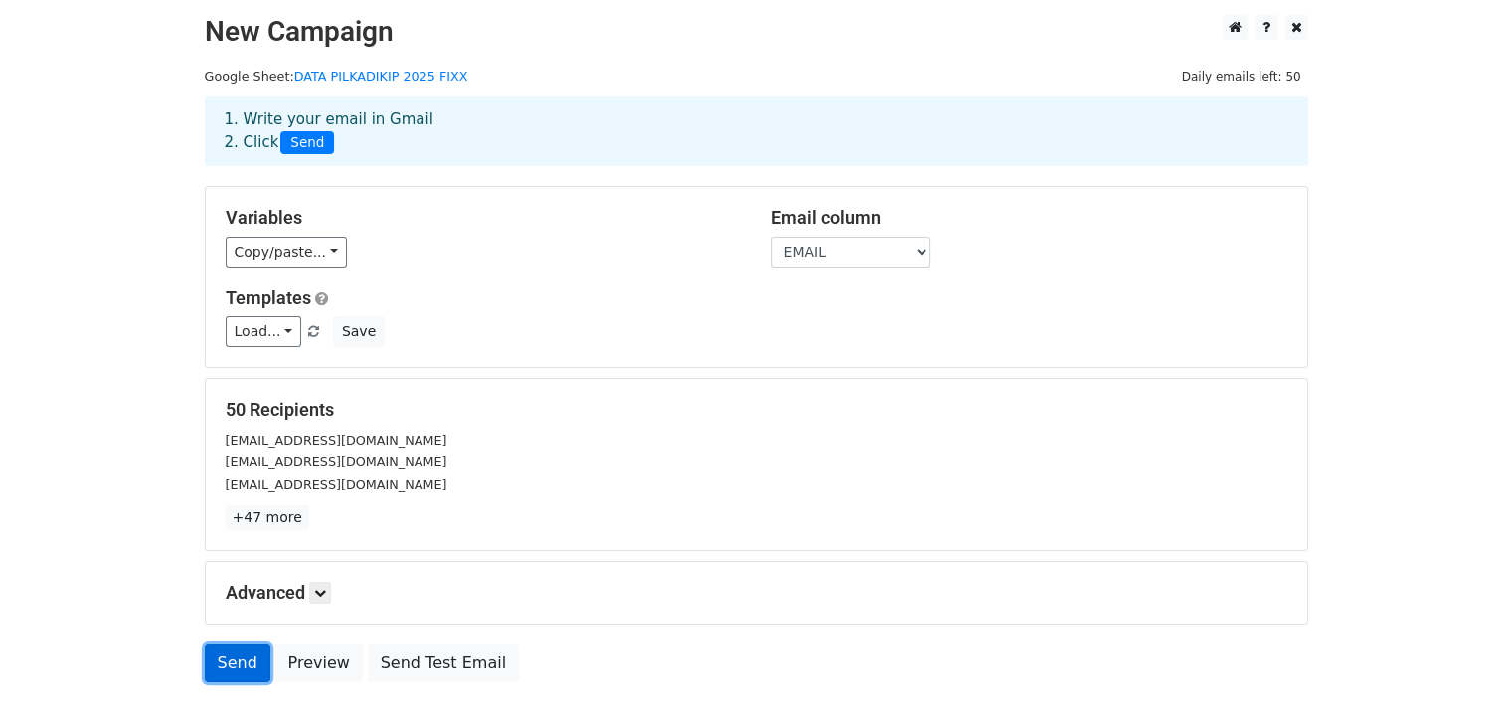
click at [243, 654] on link "Send" at bounding box center [238, 663] width 66 height 38
drag, startPoint x: 243, startPoint y: 654, endPoint x: 253, endPoint y: 637, distance: 20.1
click at [243, 652] on link "Send" at bounding box center [238, 663] width 66 height 38
click at [315, 595] on link at bounding box center [320, 592] width 22 height 22
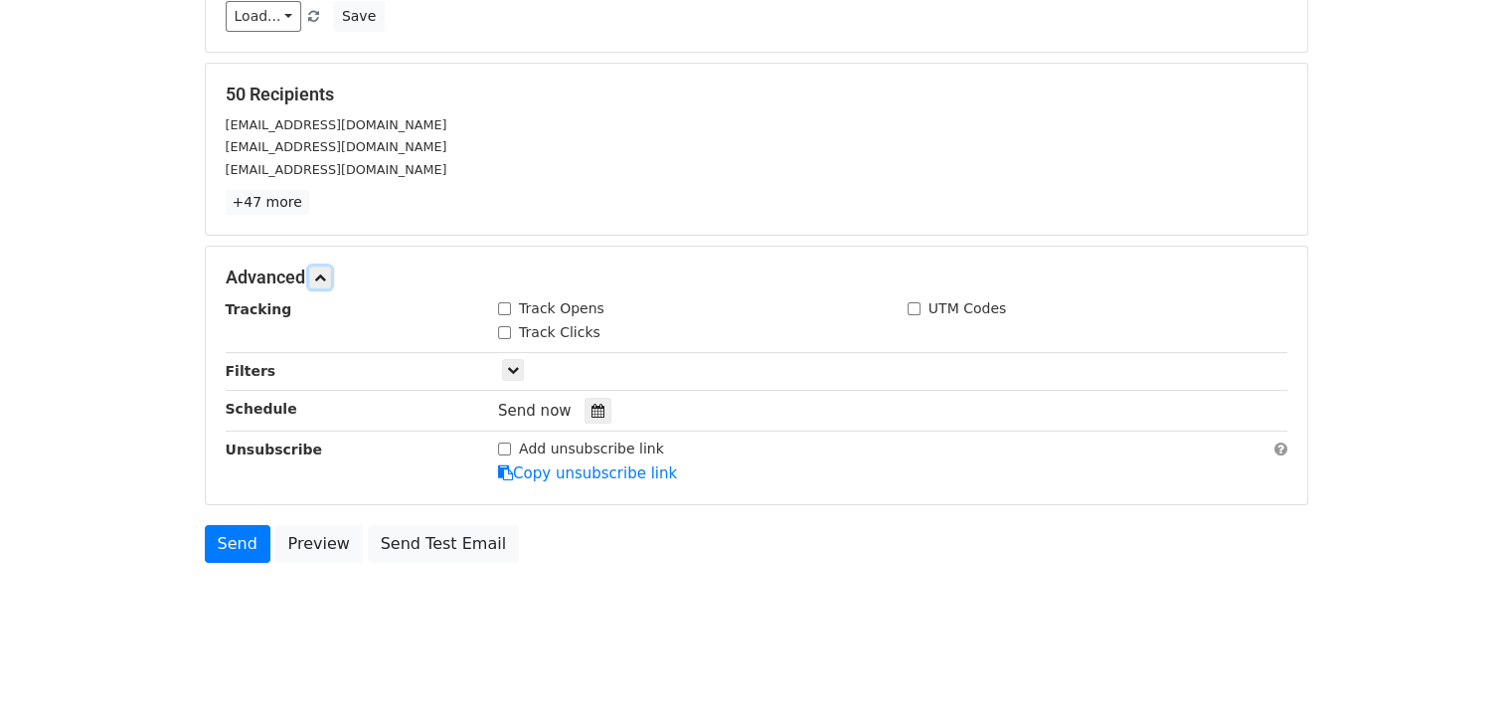
scroll to position [317, 0]
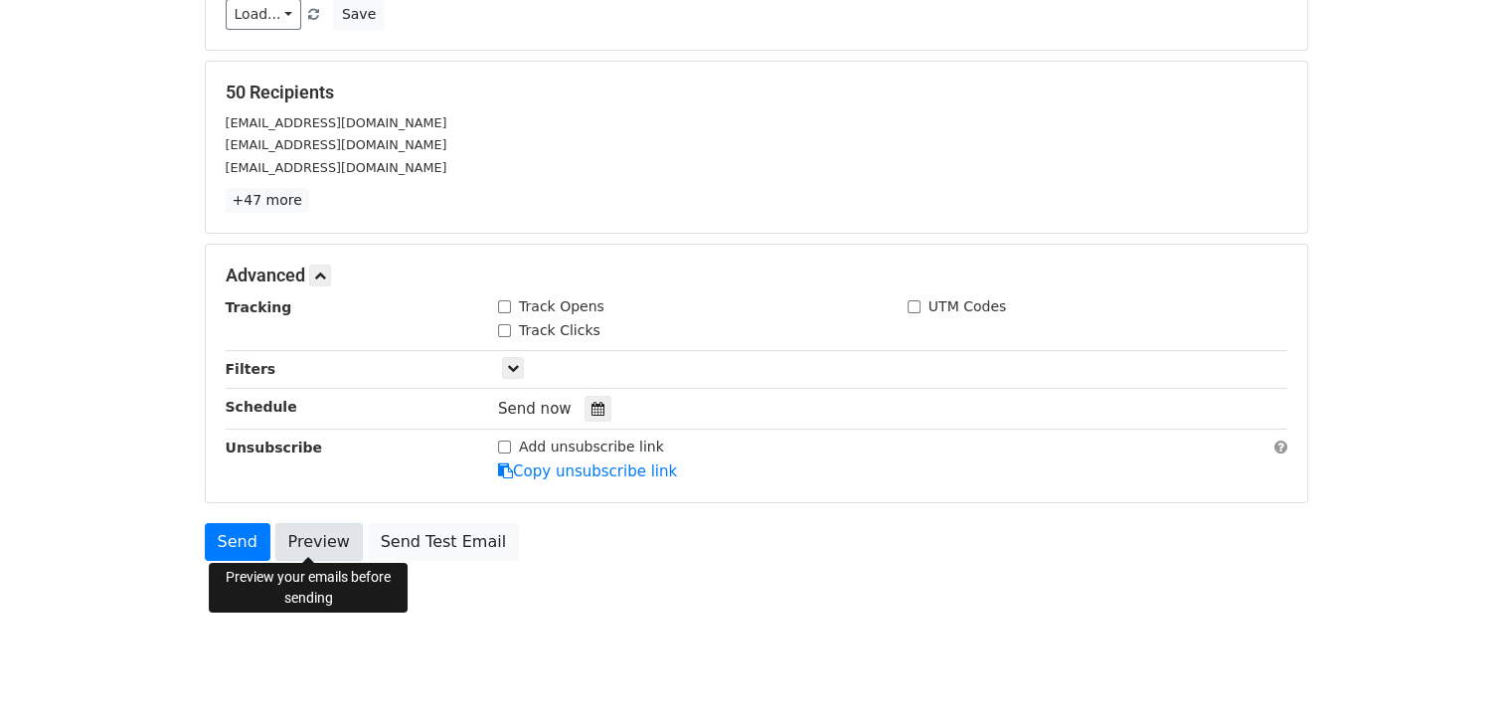
click at [334, 548] on link "Preview" at bounding box center [318, 542] width 87 height 38
